Goal: Complete application form: Complete application form

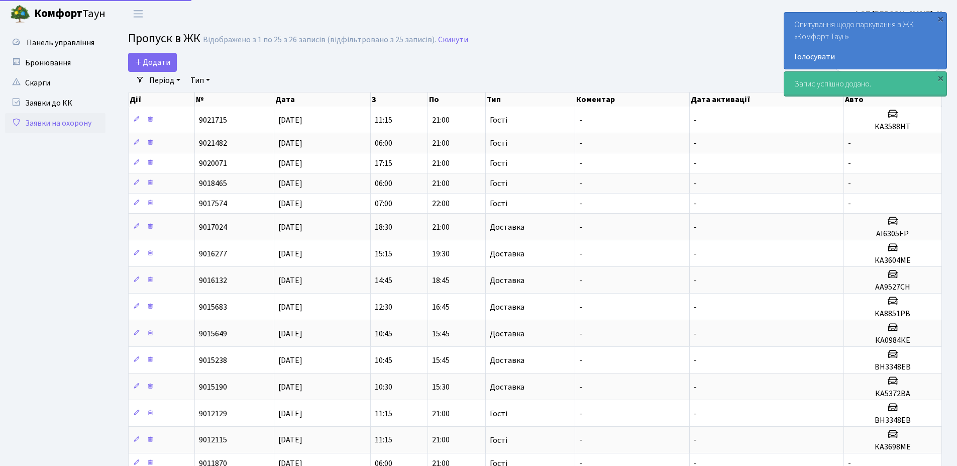
select select "25"
click at [137, 56] on link "Додати" at bounding box center [152, 62] width 49 height 19
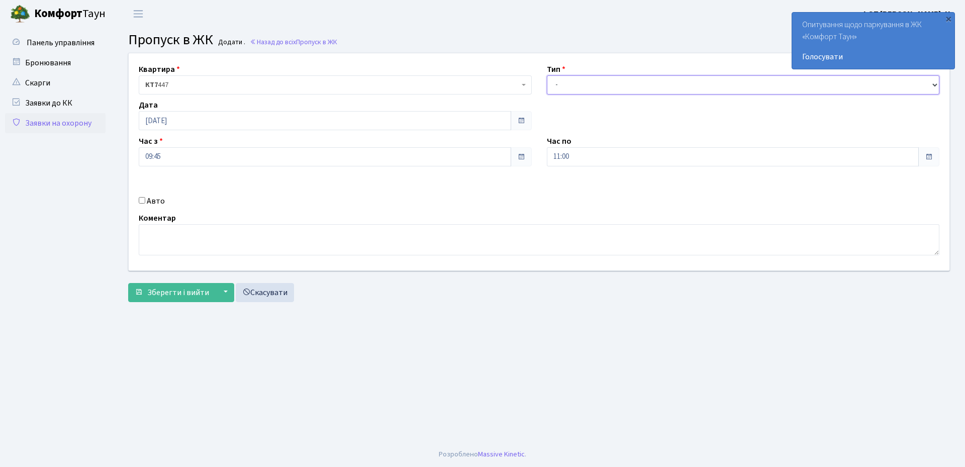
drag, startPoint x: 641, startPoint y: 85, endPoint x: 640, endPoint y: 92, distance: 7.2
click at [641, 85] on select "- Доставка Таксі Гості Сервіс" at bounding box center [743, 84] width 393 height 19
select select "3"
click at [547, 75] on select "- Доставка Таксі Гості Сервіс" at bounding box center [743, 84] width 393 height 19
drag, startPoint x: 600, startPoint y: 154, endPoint x: 600, endPoint y: 161, distance: 6.5
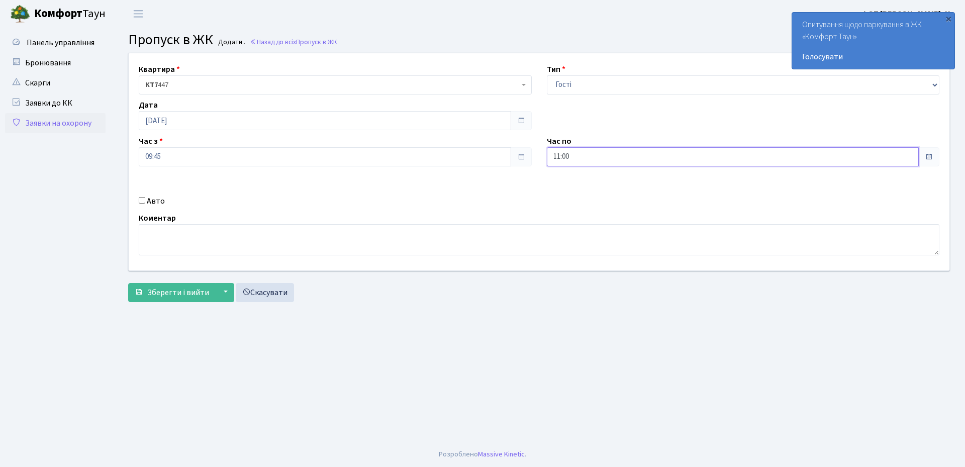
click at [600, 155] on input "11:00" at bounding box center [733, 156] width 372 height 19
click at [578, 194] on icon at bounding box center [574, 191] width 27 height 27
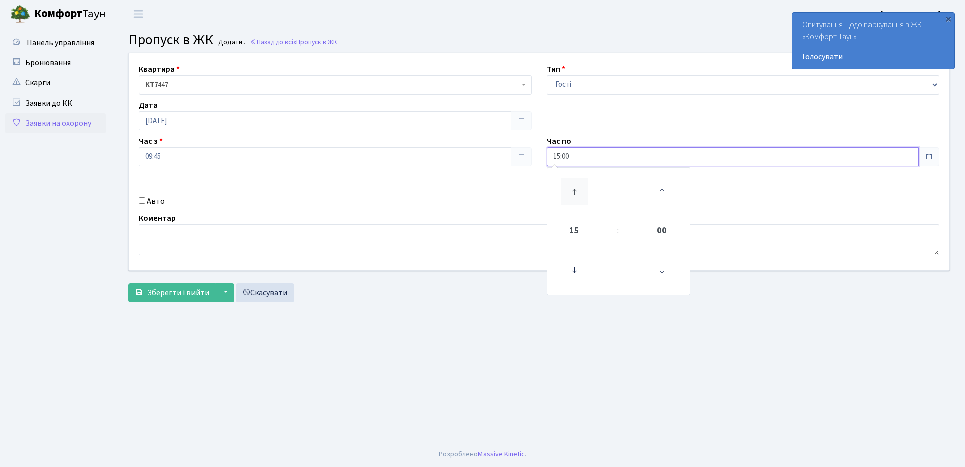
click at [578, 194] on icon at bounding box center [574, 191] width 27 height 27
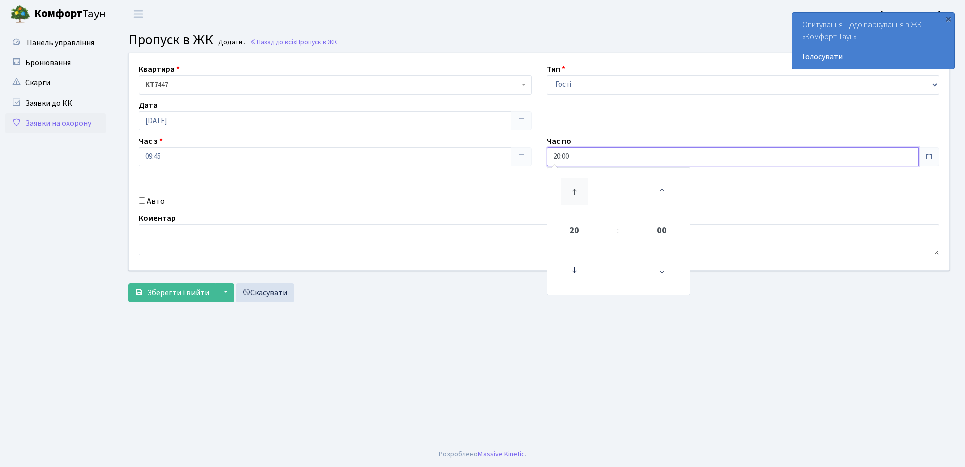
click at [578, 194] on icon at bounding box center [574, 191] width 27 height 27
type input "21:00"
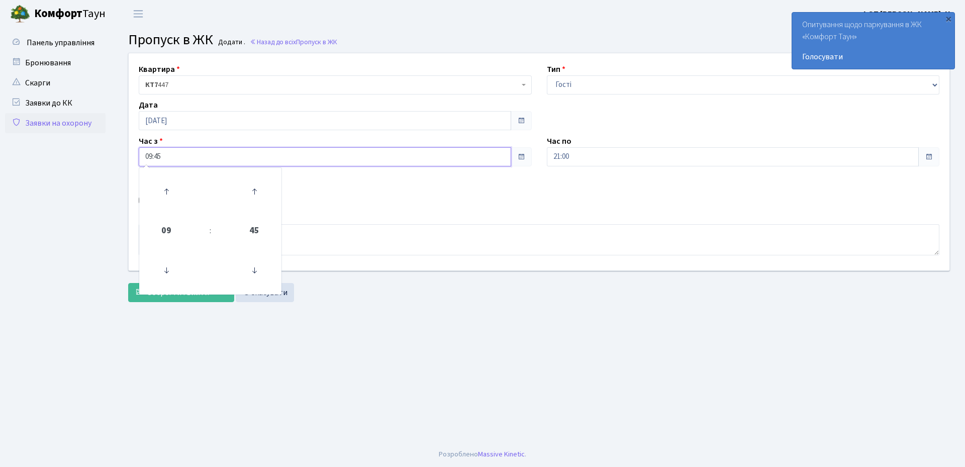
click at [298, 160] on input "09:45" at bounding box center [325, 156] width 372 height 19
click at [166, 274] on icon at bounding box center [166, 270] width 27 height 27
click at [255, 274] on icon at bounding box center [254, 270] width 27 height 27
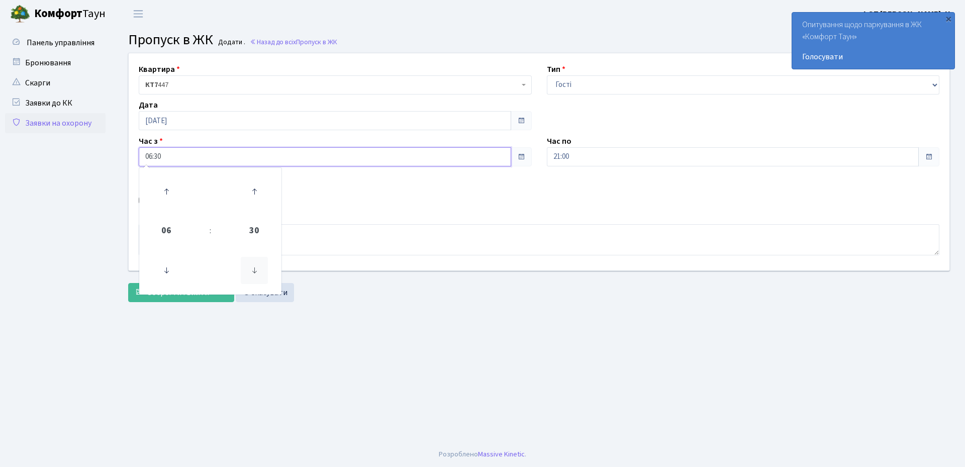
click at [255, 274] on icon at bounding box center [254, 270] width 27 height 27
type input "06:00"
click at [410, 317] on main "Admin Пропуск в ЖК Додати Пропуск в ЖК Додати . Назад до всіх Пропуск в ЖК Квар…" at bounding box center [539, 235] width 852 height 414
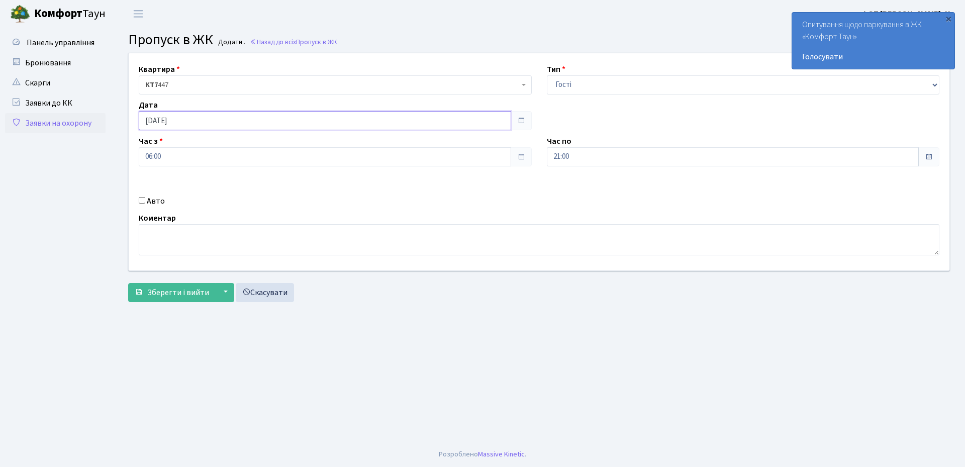
click at [185, 115] on input "[DATE]" at bounding box center [325, 120] width 372 height 19
click at [166, 248] on td "30" at bounding box center [163, 246] width 15 height 15
type input "30.09.2025"
click at [177, 292] on span "Зберегти і вийти" at bounding box center [178, 292] width 62 height 11
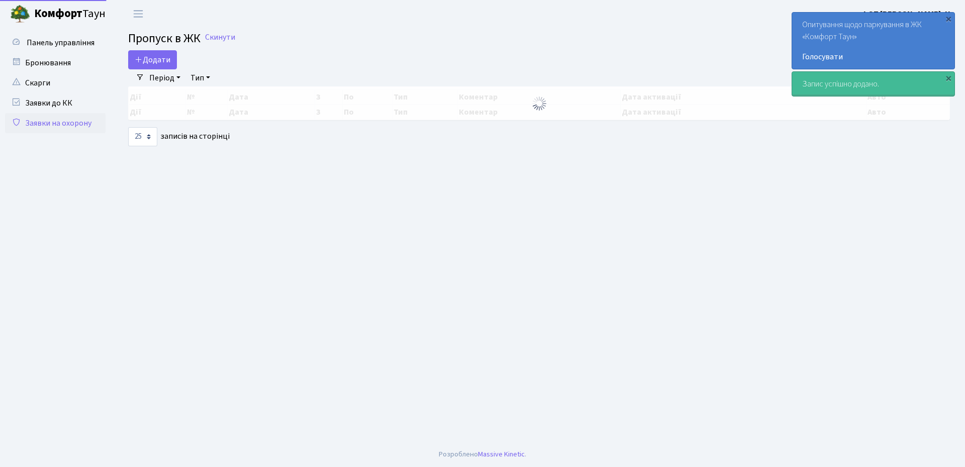
select select "25"
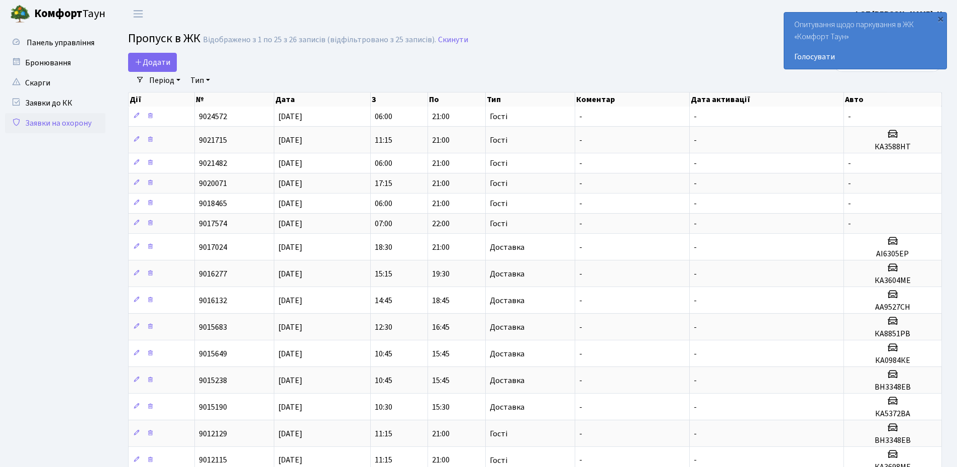
click at [620, 22] on header "[PERSON_NAME] ФОП [PERSON_NAME] Н. Мій обліковий запис Вийти" at bounding box center [478, 14] width 957 height 28
